Goal: Transaction & Acquisition: Download file/media

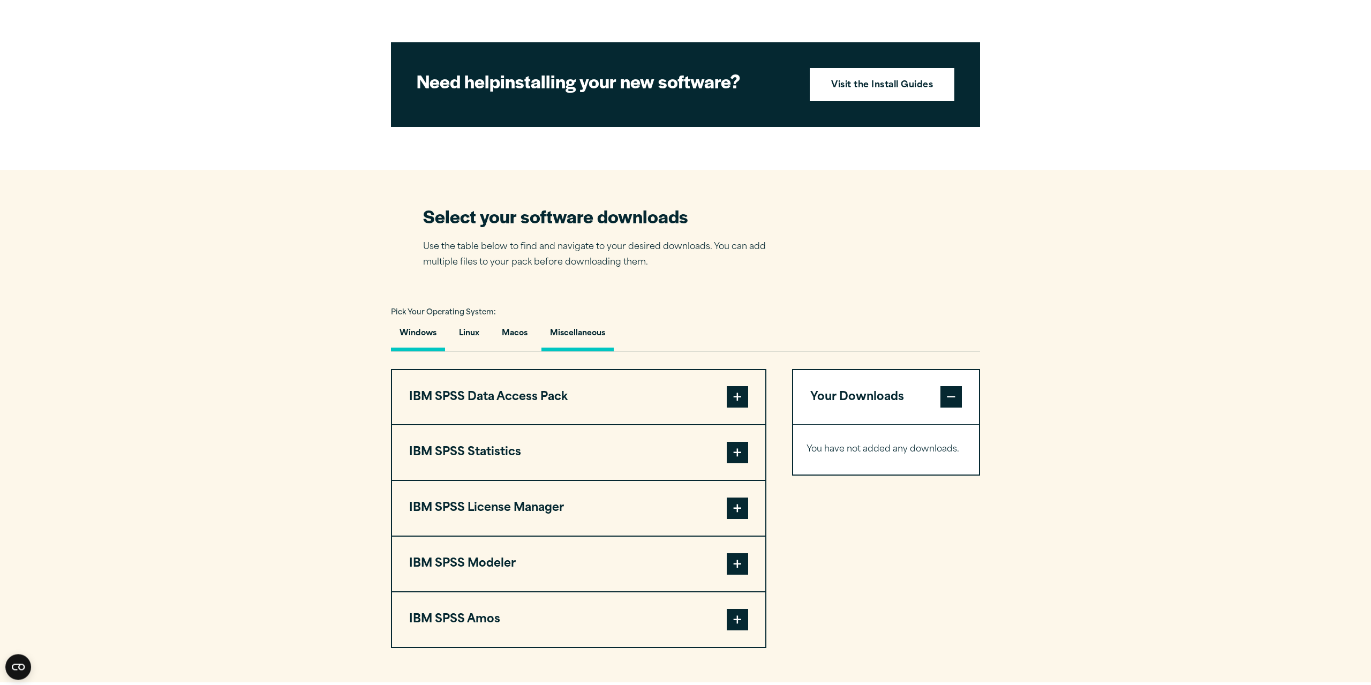
scroll to position [492, 0]
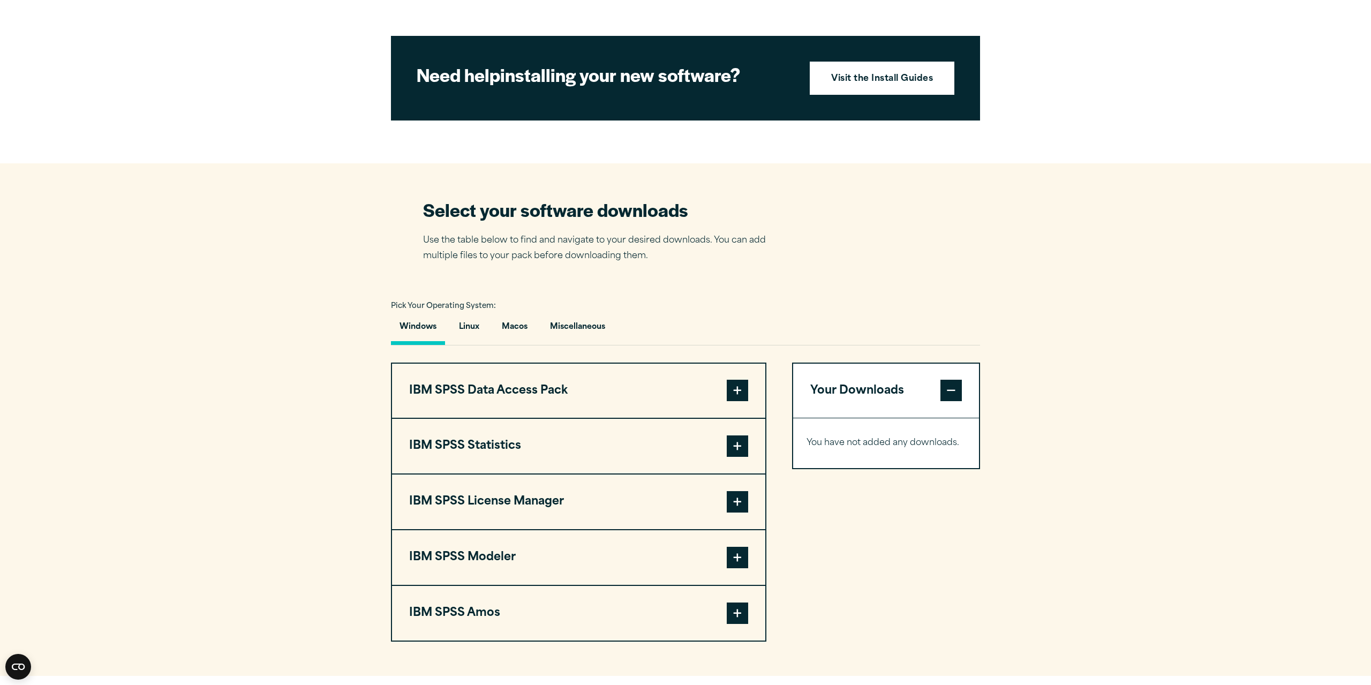
click at [742, 457] on span at bounding box center [737, 446] width 21 height 21
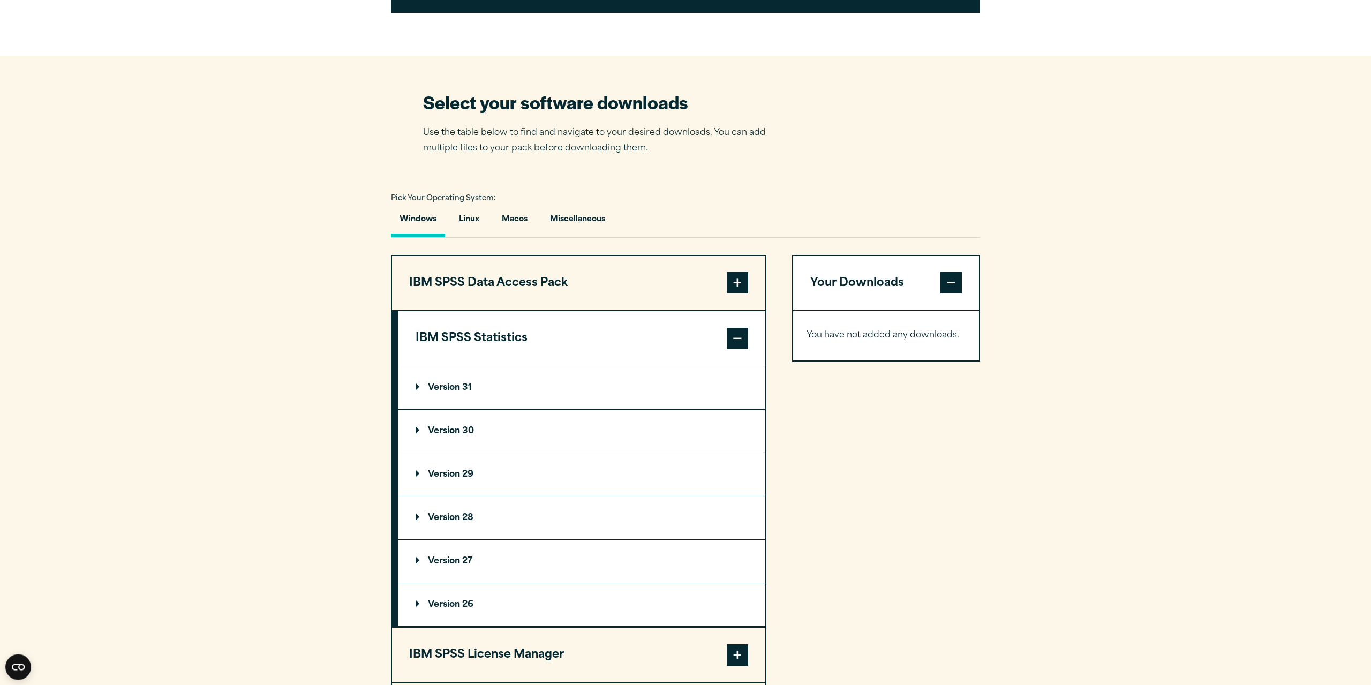
scroll to position [601, 0]
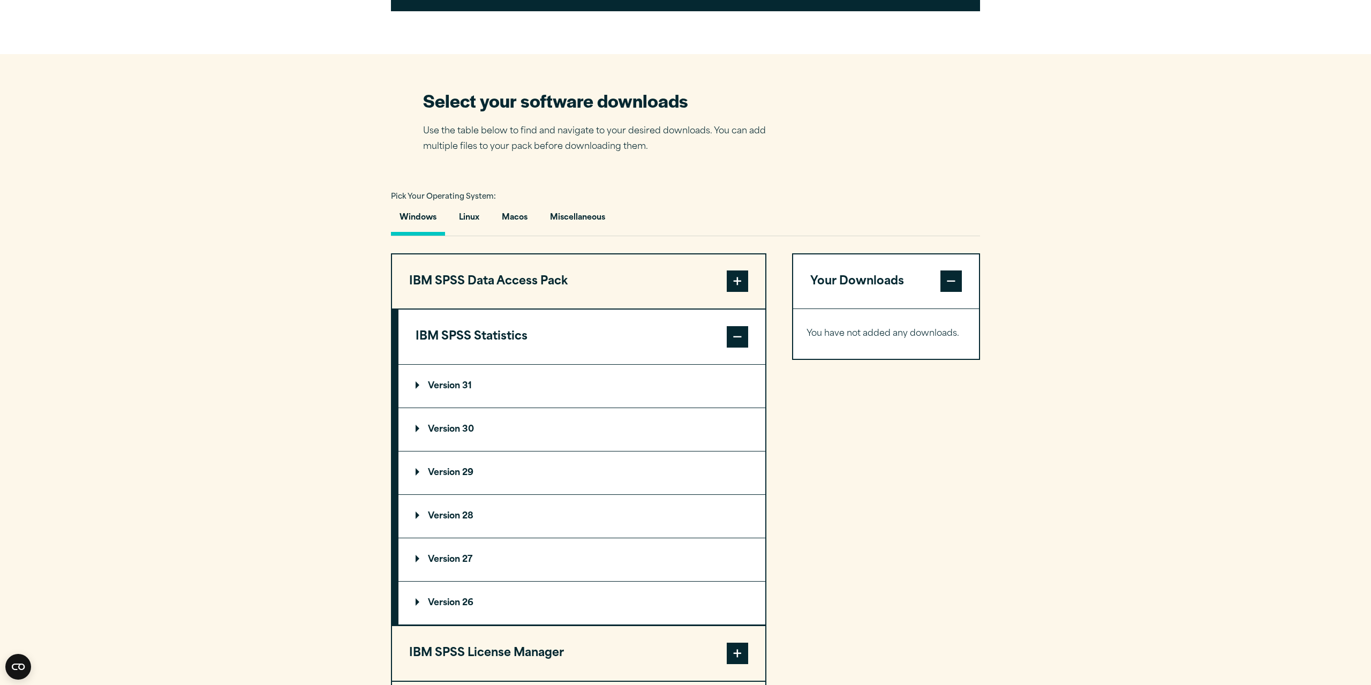
click at [481, 451] on summary "Version 30" at bounding box center [582, 429] width 367 height 43
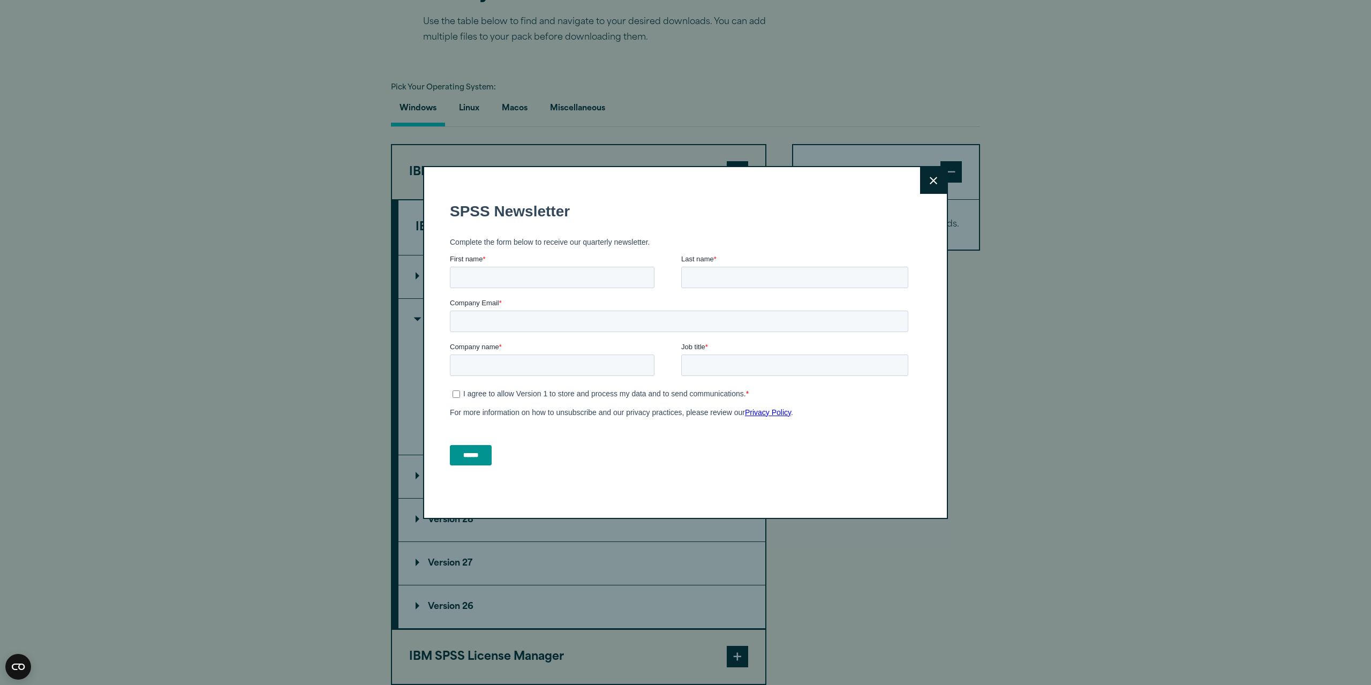
scroll to position [0, 0]
click at [939, 182] on button "Close" at bounding box center [933, 180] width 27 height 27
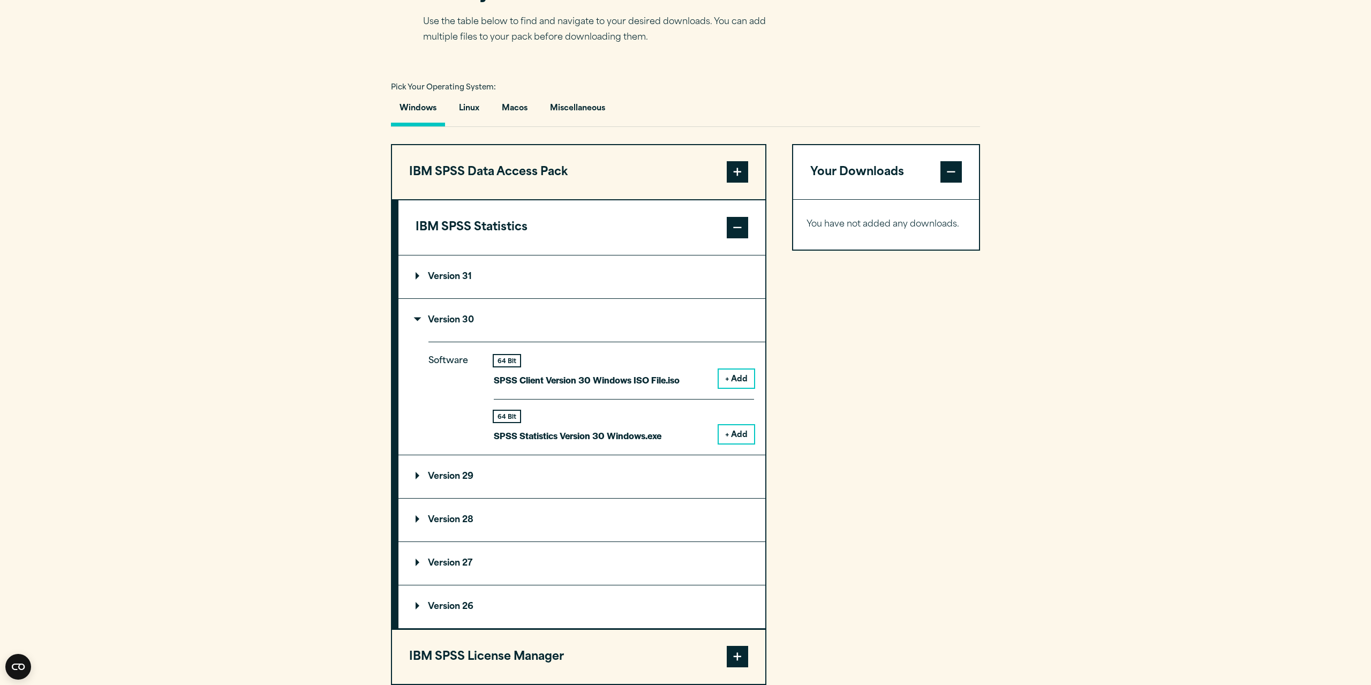
click at [542, 498] on summary "Version 29" at bounding box center [582, 476] width 367 height 43
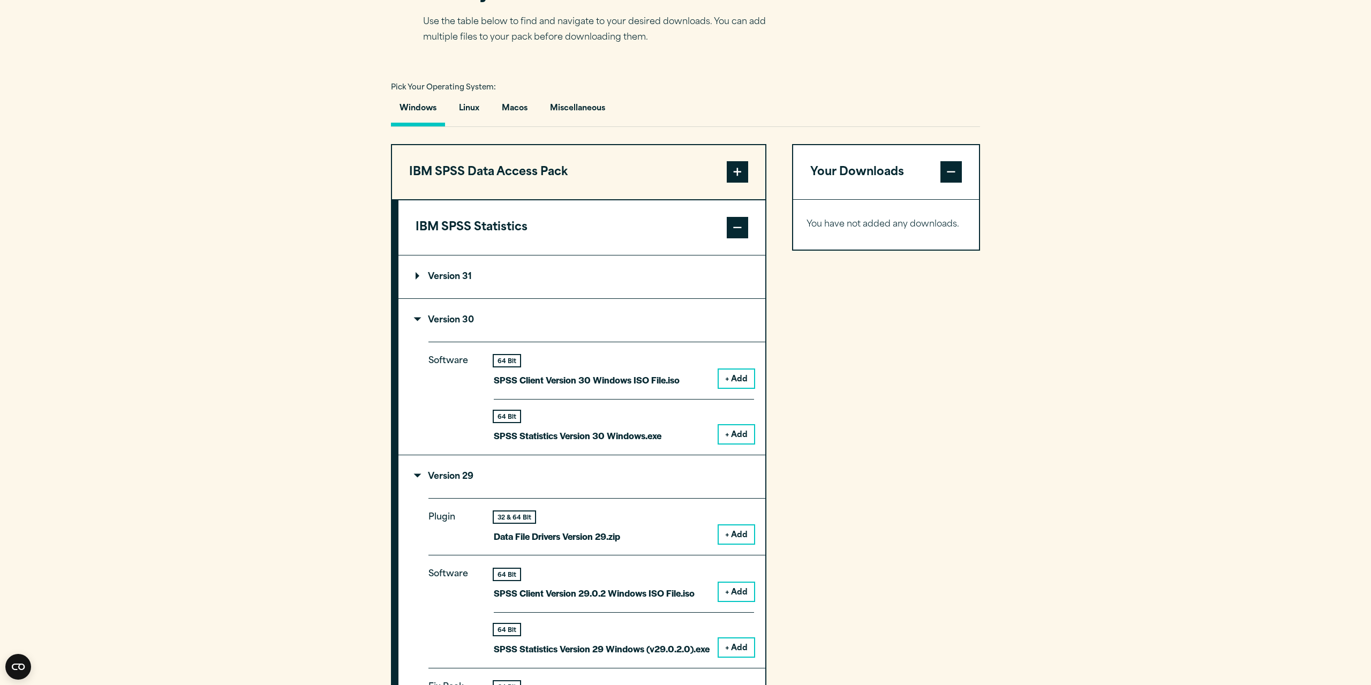
click at [505, 497] on summary "Version 29" at bounding box center [582, 476] width 367 height 43
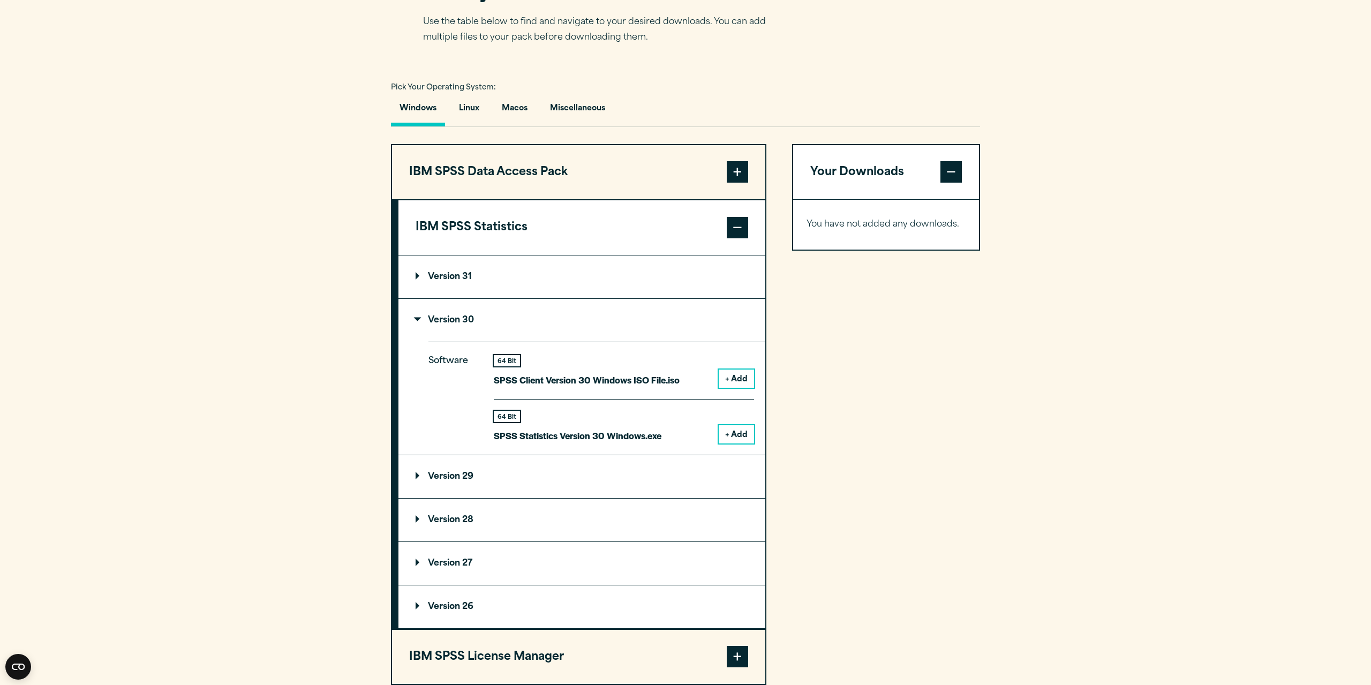
click at [502, 342] on summary "Version 30" at bounding box center [582, 320] width 367 height 43
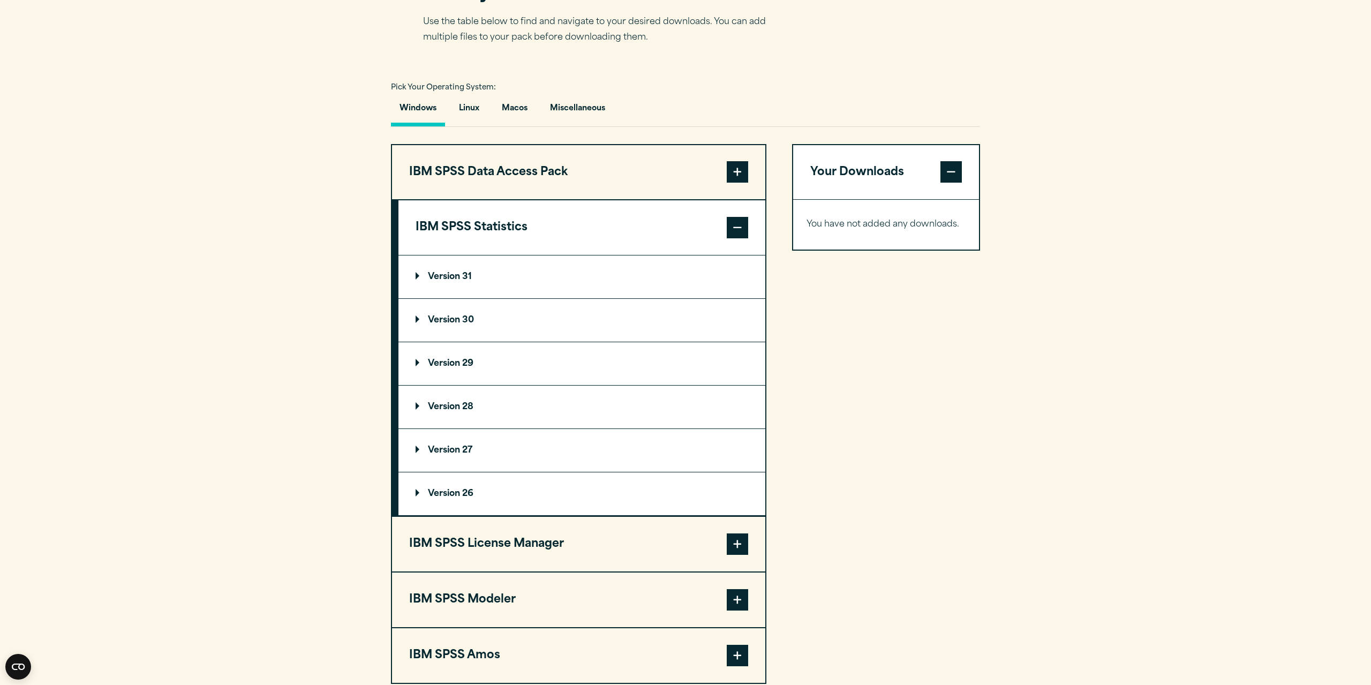
click at [496, 340] on summary "Version 30" at bounding box center [582, 320] width 367 height 43
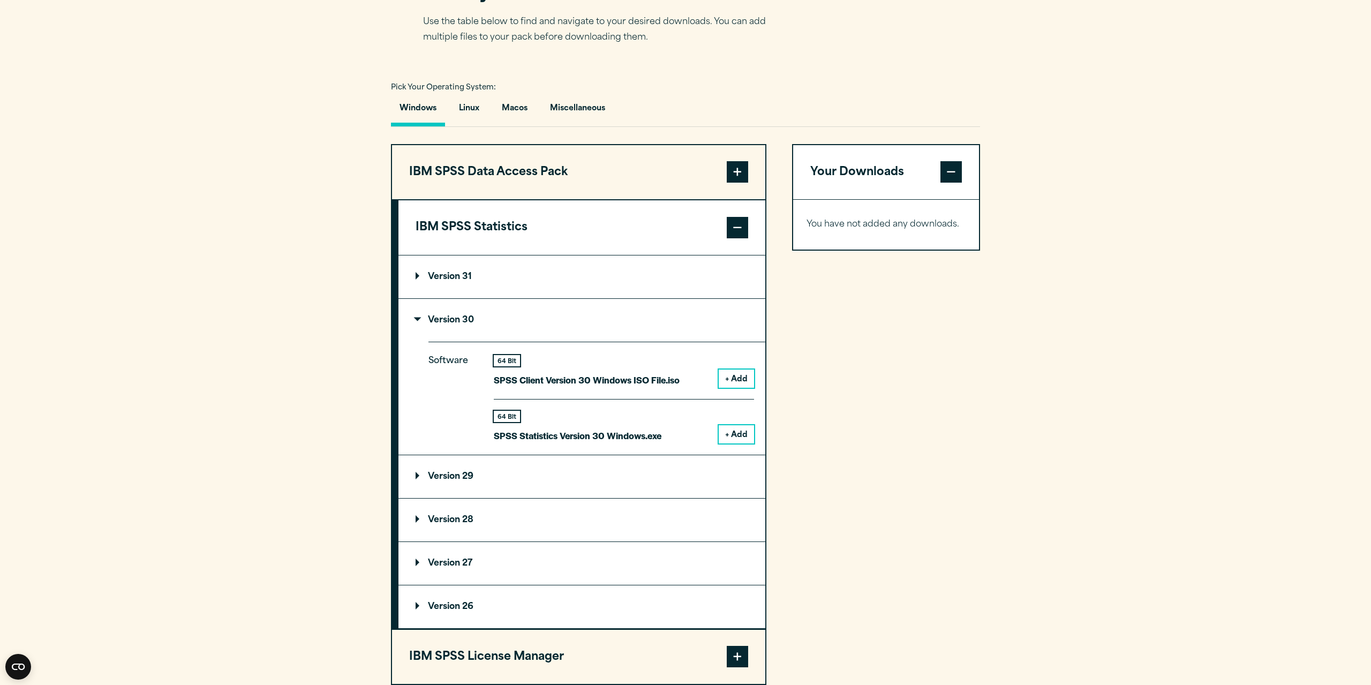
click at [730, 444] on button "+ Add" at bounding box center [736, 434] width 35 height 18
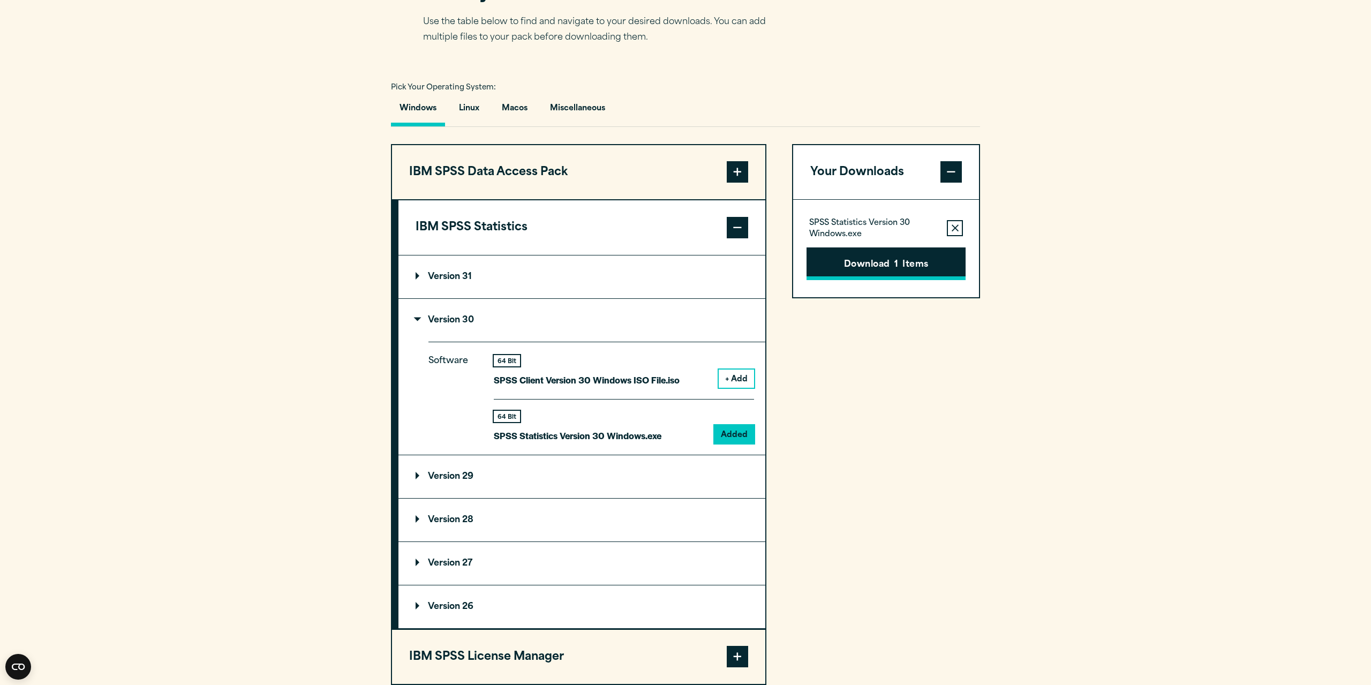
click at [875, 281] on button "Download 1 Items" at bounding box center [886, 263] width 159 height 33
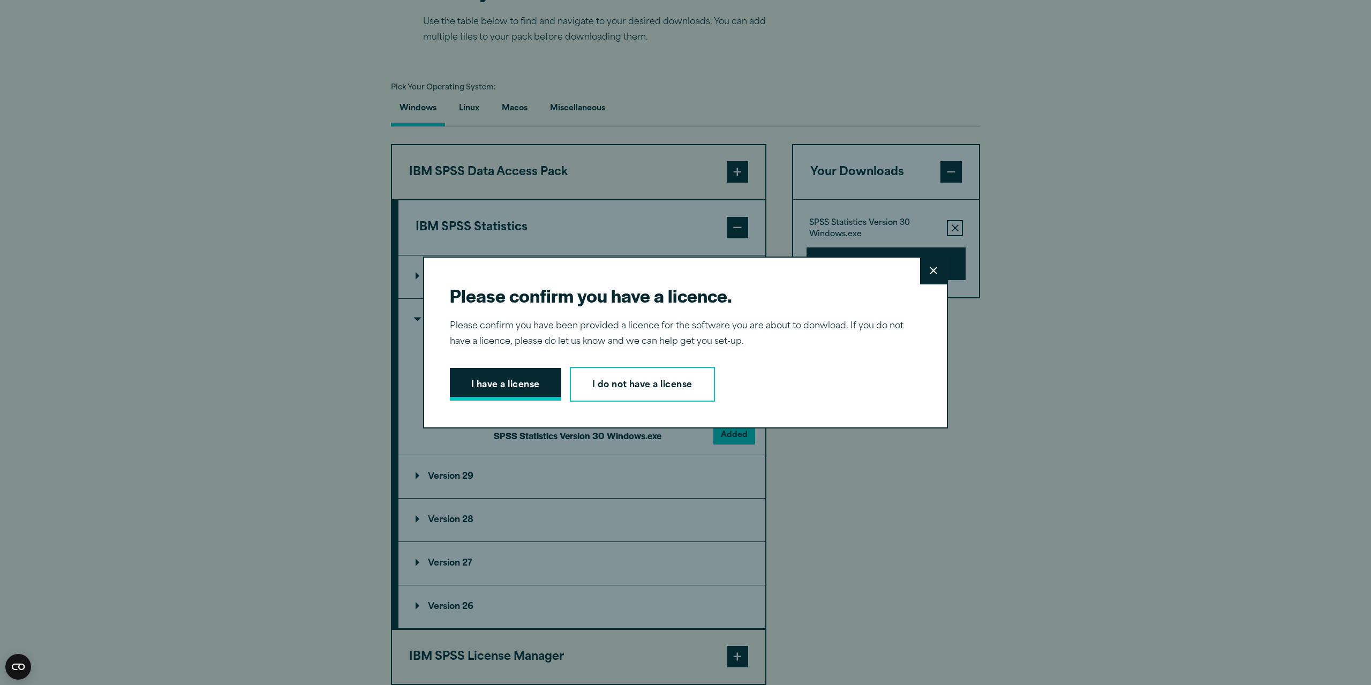
click at [532, 393] on button "I have a license" at bounding box center [505, 384] width 111 height 33
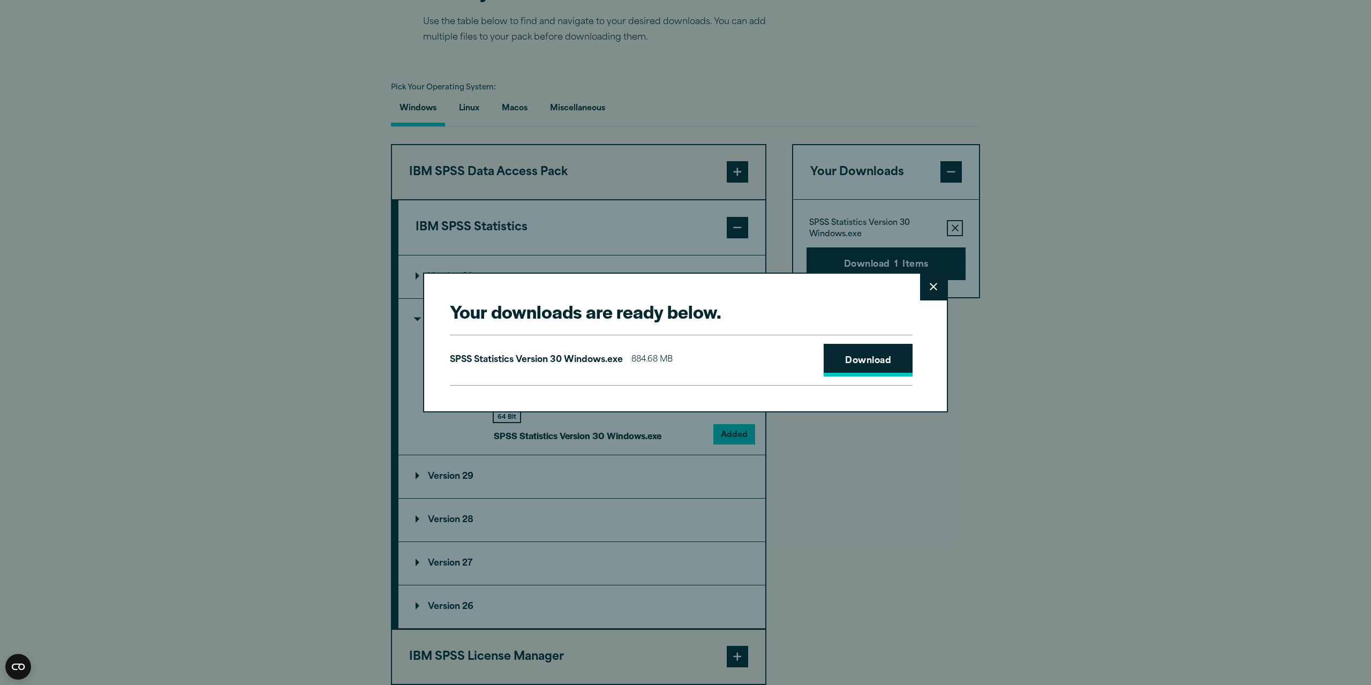
click at [873, 365] on link "Download" at bounding box center [868, 360] width 89 height 33
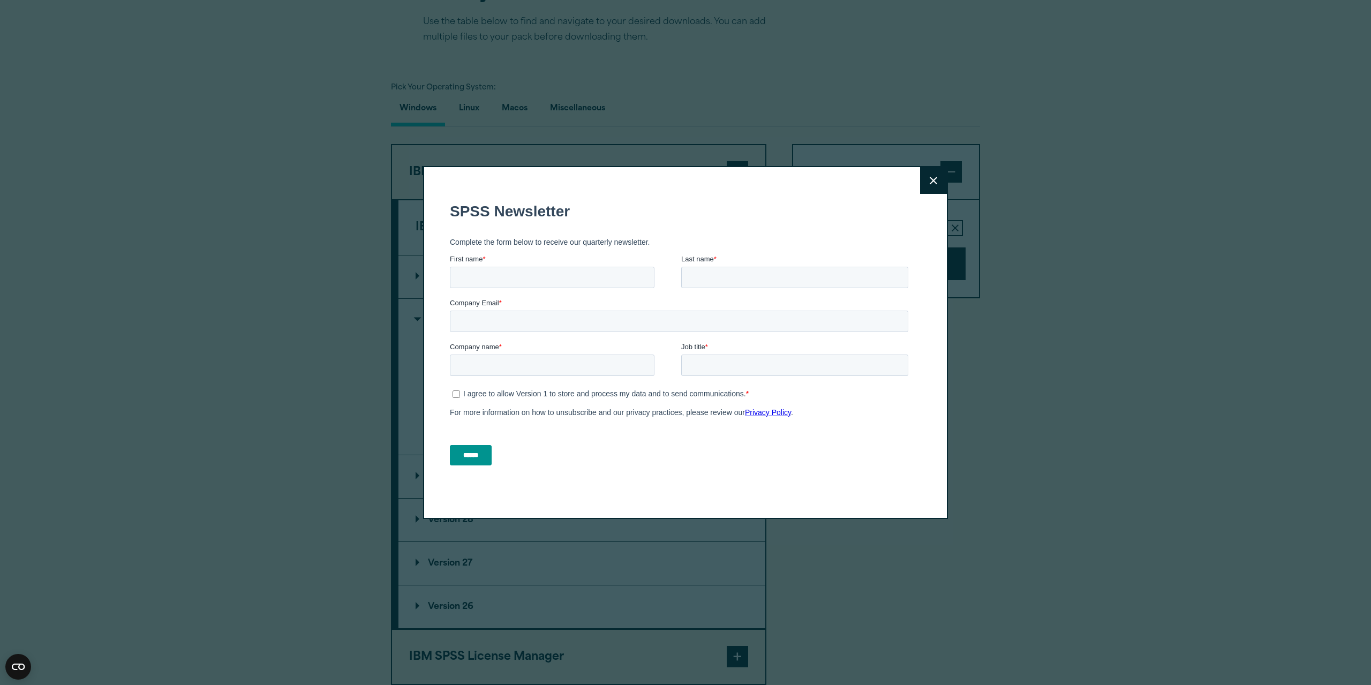
click at [933, 185] on button "Close" at bounding box center [933, 180] width 27 height 27
